Goal: Share content

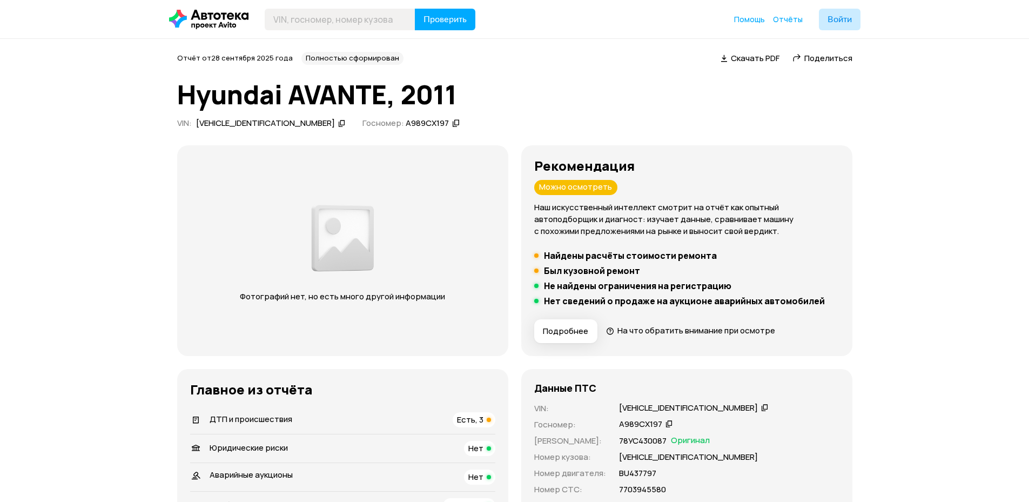
click at [804, 57] on div "Поделиться" at bounding box center [822, 58] width 63 height 11
click at [803, 82] on div "Ccылка на отчёт скопирована" at bounding box center [823, 82] width 141 height 31
click at [257, 123] on div "KMHDG41CBCU392787" at bounding box center [265, 123] width 139 height 11
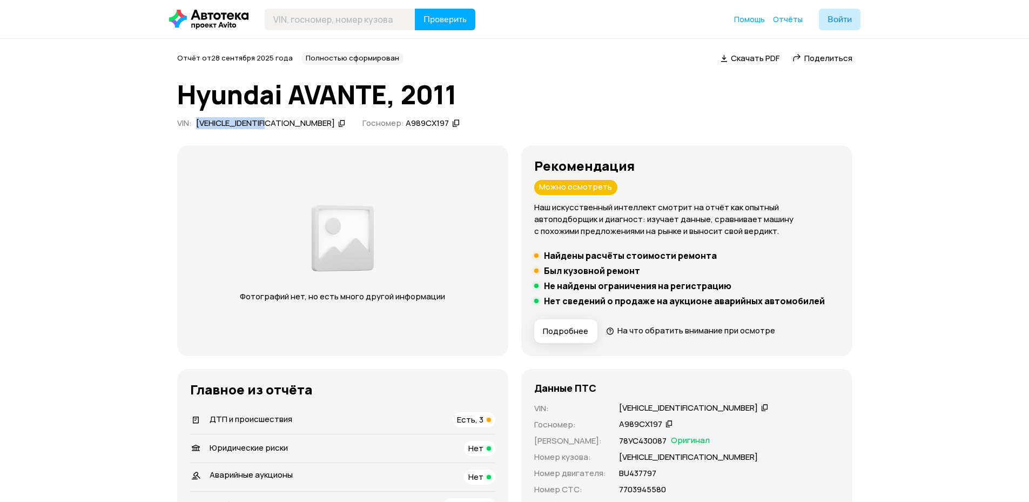
copy div "KMHDG41CBCU392787"
click at [812, 58] on span "Поделиться" at bounding box center [829, 57] width 48 height 11
click at [838, 59] on span "Поделиться" at bounding box center [829, 57] width 48 height 11
click at [822, 77] on div "Ccылка на отчёт скопирована" at bounding box center [823, 82] width 141 height 31
click at [758, 61] on span "Скачать PDF" at bounding box center [755, 57] width 49 height 11
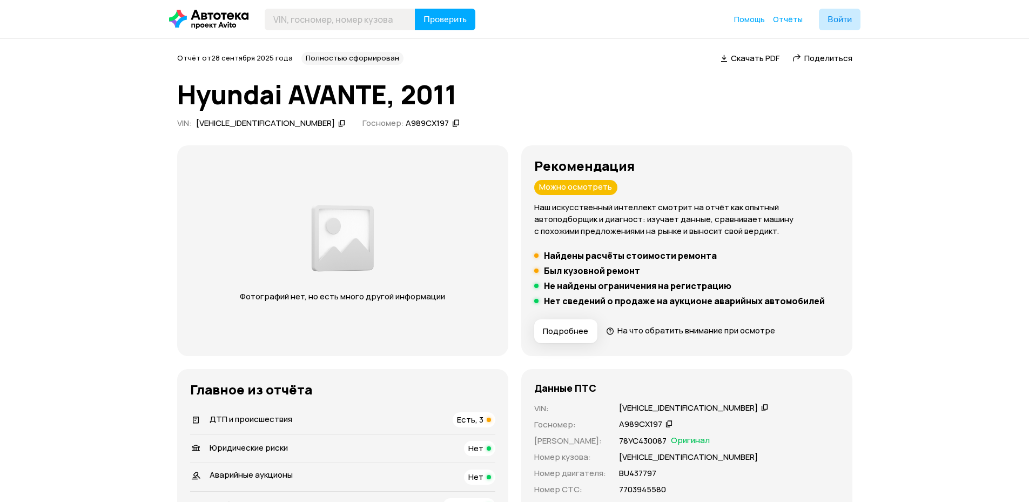
click at [827, 86] on h1 "Hyundai AVANTE, 2011" at bounding box center [514, 94] width 675 height 29
click at [827, 57] on span "Поделиться" at bounding box center [829, 57] width 48 height 11
click at [811, 84] on div "Ccылка на отчёт скопирована" at bounding box center [823, 82] width 141 height 31
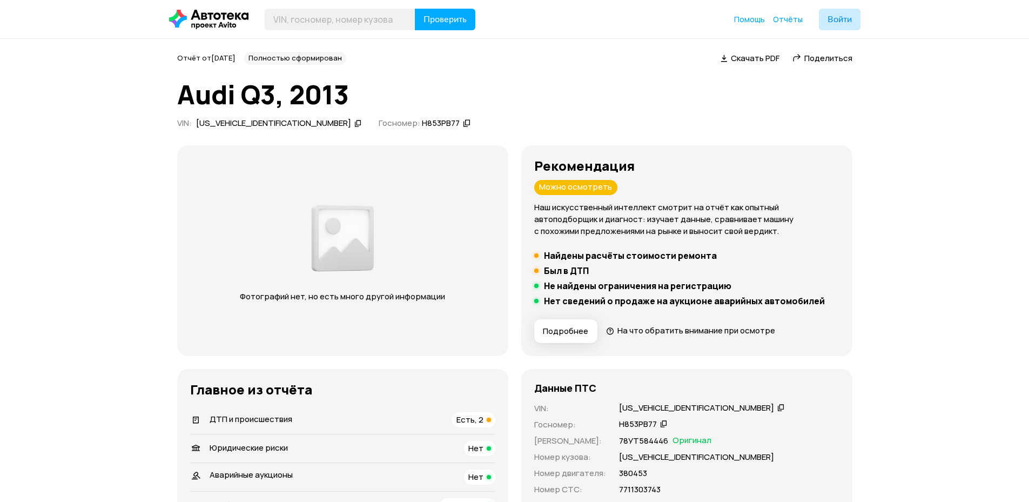
click at [834, 59] on span "Поделиться" at bounding box center [829, 57] width 48 height 11
click at [758, 61] on span "Скачать PDF" at bounding box center [755, 57] width 49 height 11
